Goal: Find specific page/section: Find specific page/section

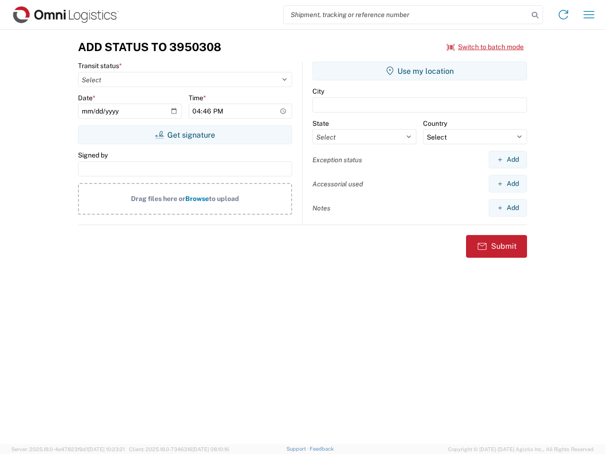
click at [406, 15] on input "search" at bounding box center [406, 15] width 245 height 18
click at [535, 15] on icon at bounding box center [534, 15] width 13 height 13
click at [563, 15] on icon at bounding box center [563, 14] width 15 height 15
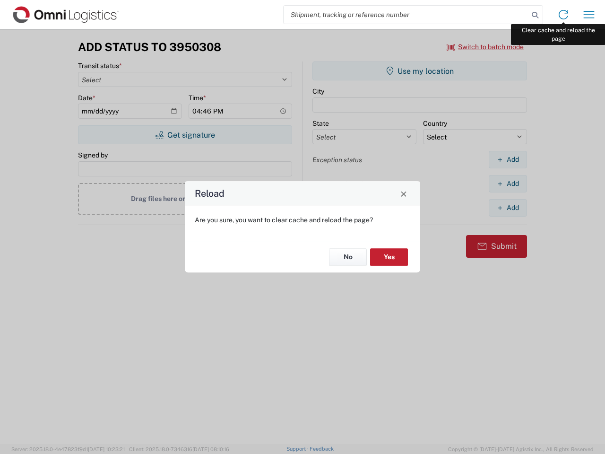
click at [589, 15] on div "Reload Are you sure, you want to clear cache and reload the page? No Yes" at bounding box center [302, 227] width 605 height 454
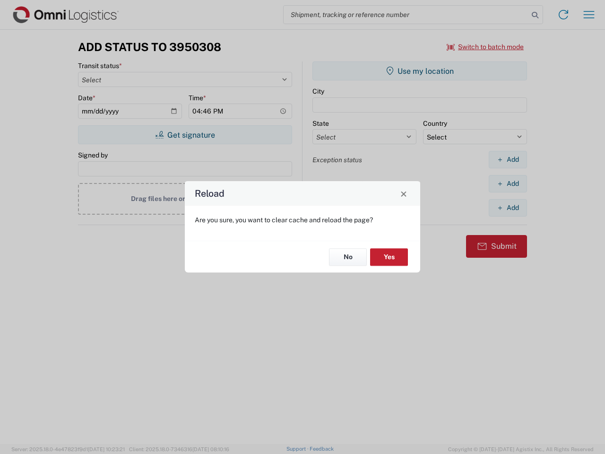
click at [485, 47] on div "Reload Are you sure, you want to clear cache and reload the page? No Yes" at bounding box center [302, 227] width 605 height 454
click at [185, 135] on div "Reload Are you sure, you want to clear cache and reload the page? No Yes" at bounding box center [302, 227] width 605 height 454
click at [420, 71] on div "Reload Are you sure, you want to clear cache and reload the page? No Yes" at bounding box center [302, 227] width 605 height 454
click at [507, 159] on div "Reload Are you sure, you want to clear cache and reload the page? No Yes" at bounding box center [302, 227] width 605 height 454
click at [507, 183] on div "Reload Are you sure, you want to clear cache and reload the page? No Yes" at bounding box center [302, 227] width 605 height 454
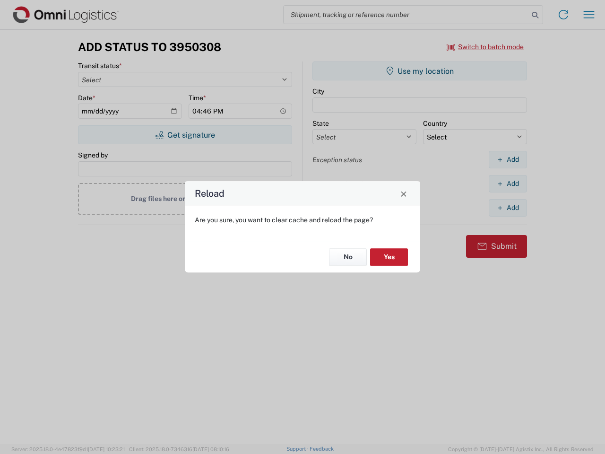
click at [507, 207] on div "Reload Are you sure, you want to clear cache and reload the page? No Yes" at bounding box center [302, 227] width 605 height 454
